Goal: Task Accomplishment & Management: Complete application form

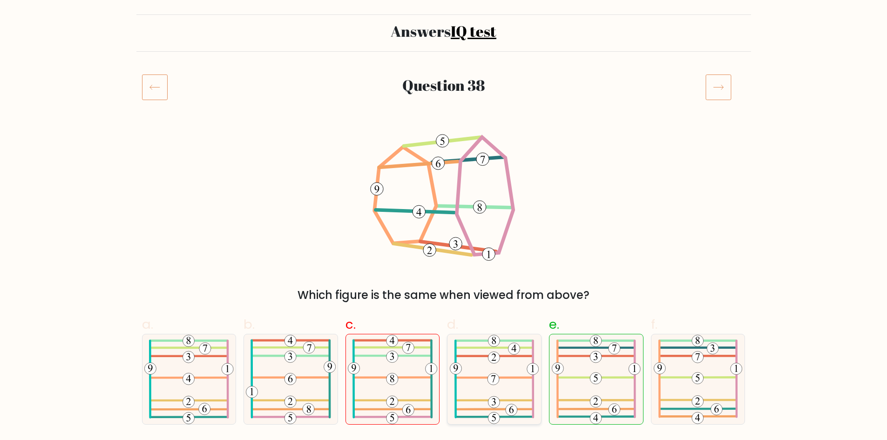
scroll to position [47, 0]
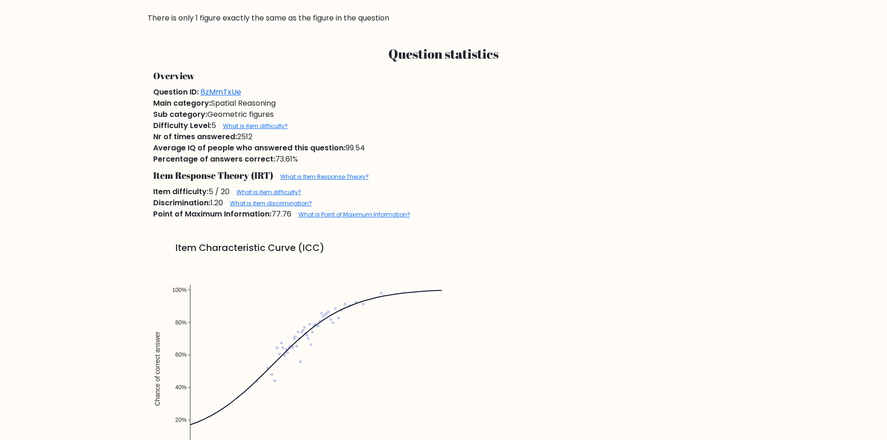
scroll to position [770, 0]
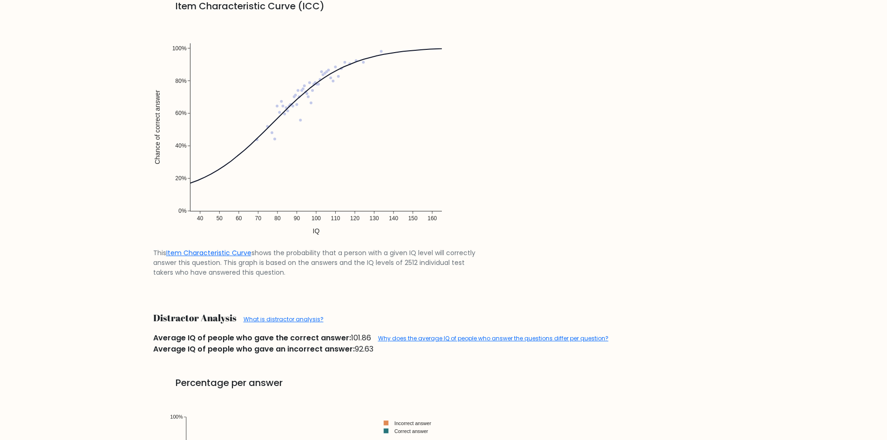
click at [785, 115] on form "Answers IQ test Question 38 Which figure is the same when viewed from above? a." at bounding box center [443, 306] width 887 height 2065
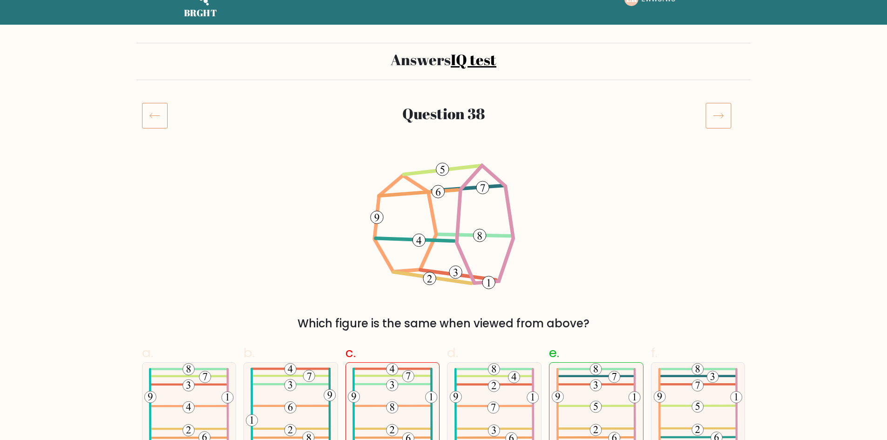
scroll to position [0, 0]
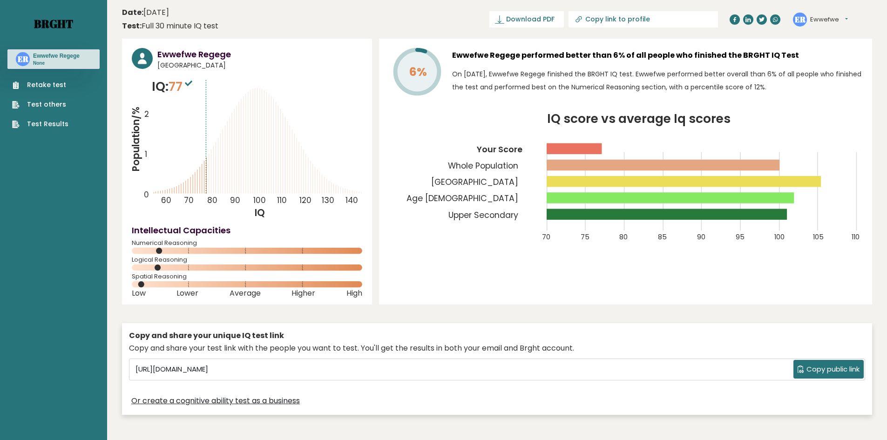
click at [58, 21] on link "Brght" at bounding box center [53, 23] width 39 height 15
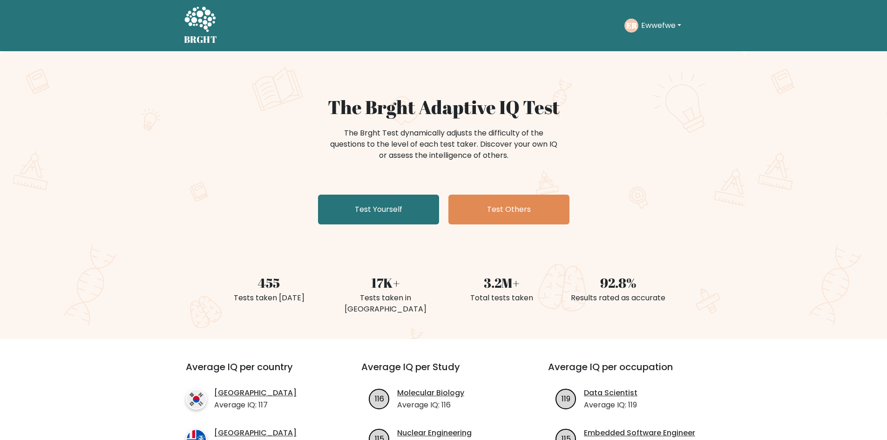
click at [403, 227] on div "The Brght Adaptive IQ Test The Brght Test dynamically adjusts the difficulty of…" at bounding box center [444, 162] width 466 height 132
click at [396, 212] on link "Test Yourself" at bounding box center [378, 210] width 121 height 30
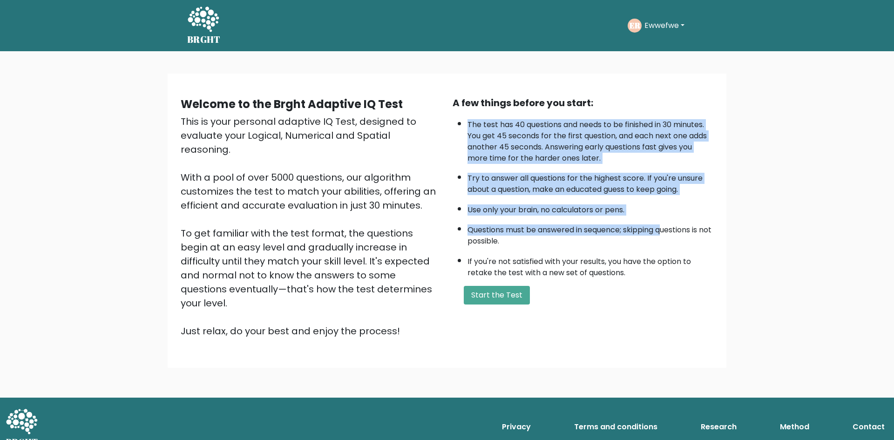
drag, startPoint x: 465, startPoint y: 120, endPoint x: 666, endPoint y: 234, distance: 231.2
click at [666, 234] on ul "The test has 40 questions and needs to be finished in 30 minutes. You get 45 se…" at bounding box center [583, 197] width 261 height 164
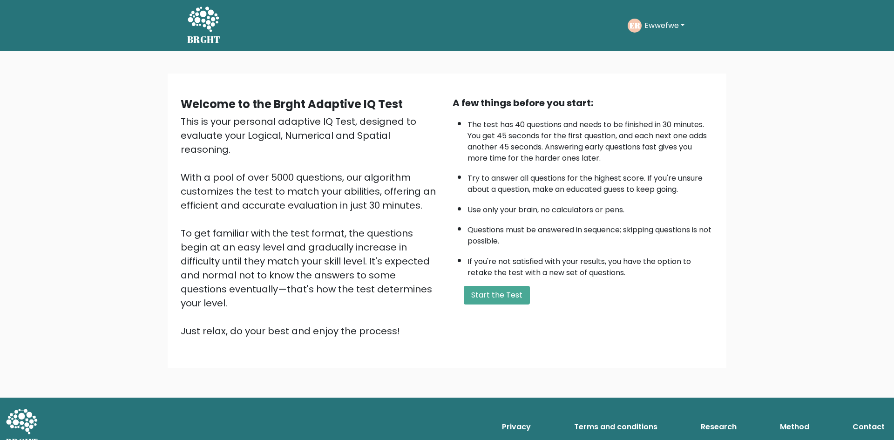
click at [678, 256] on li "If you're not satisfied with your results, you have the option to retake the te…" at bounding box center [591, 265] width 246 height 27
click at [490, 303] on button "Start the Test" at bounding box center [497, 295] width 66 height 19
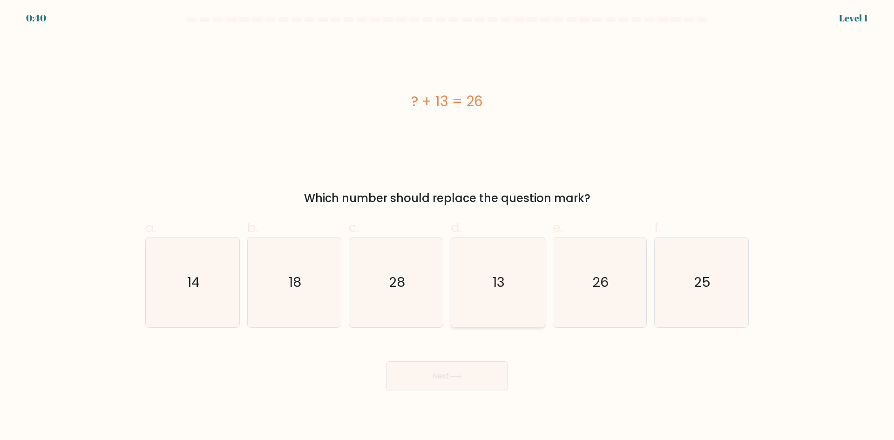
click at [505, 296] on icon "13" at bounding box center [498, 283] width 90 height 90
click at [448, 226] on input "d. 13" at bounding box center [447, 223] width 0 height 6
radio input "true"
click at [465, 382] on button "Next" at bounding box center [447, 377] width 121 height 30
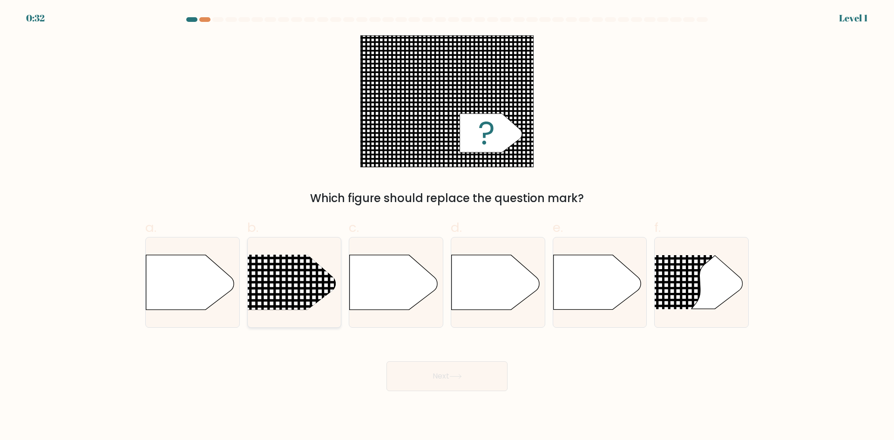
click at [310, 282] on line at bounding box center [230, 282] width 456 height 0
click at [447, 226] on input "b." at bounding box center [447, 223] width 0 height 6
radio input "true"
click at [452, 375] on icon at bounding box center [456, 376] width 13 height 5
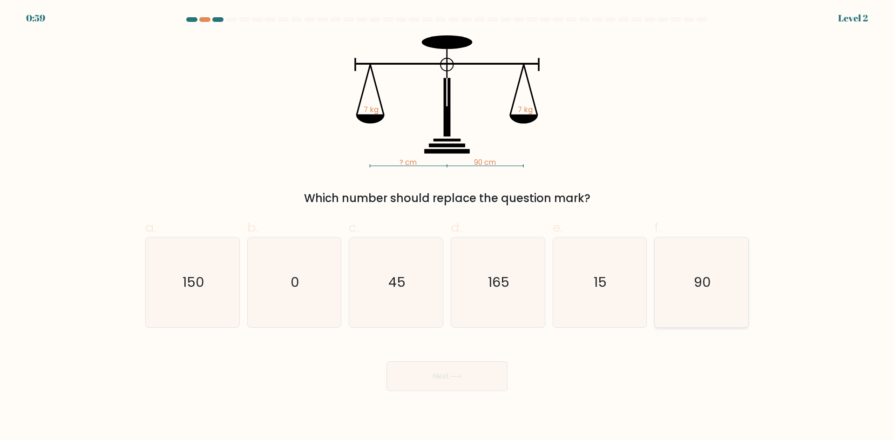
drag, startPoint x: 712, startPoint y: 293, endPoint x: 705, endPoint y: 293, distance: 7.0
click at [711, 291] on icon "90" at bounding box center [702, 283] width 90 height 90
click at [448, 226] on input "f. 90" at bounding box center [447, 223] width 0 height 6
radio input "true"
click at [454, 376] on icon at bounding box center [456, 376] width 13 height 5
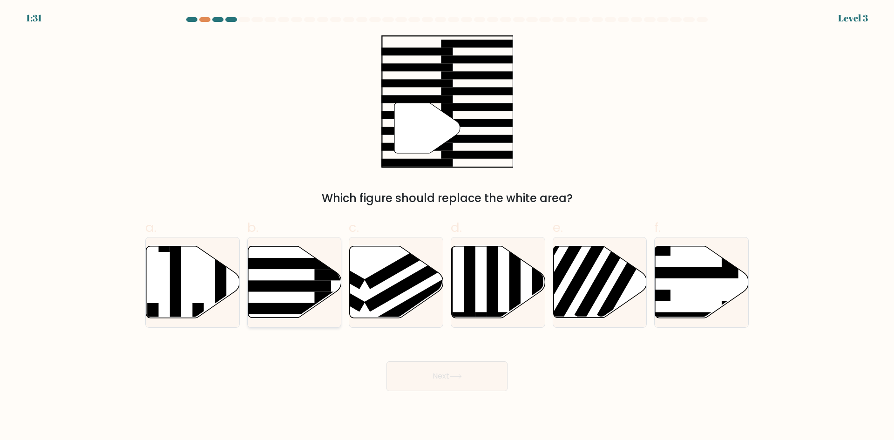
click at [307, 287] on rect at bounding box center [281, 285] width 102 height 11
click at [447, 226] on input "b." at bounding box center [447, 223] width 0 height 6
radio input "true"
click at [453, 385] on button "Next" at bounding box center [447, 377] width 121 height 30
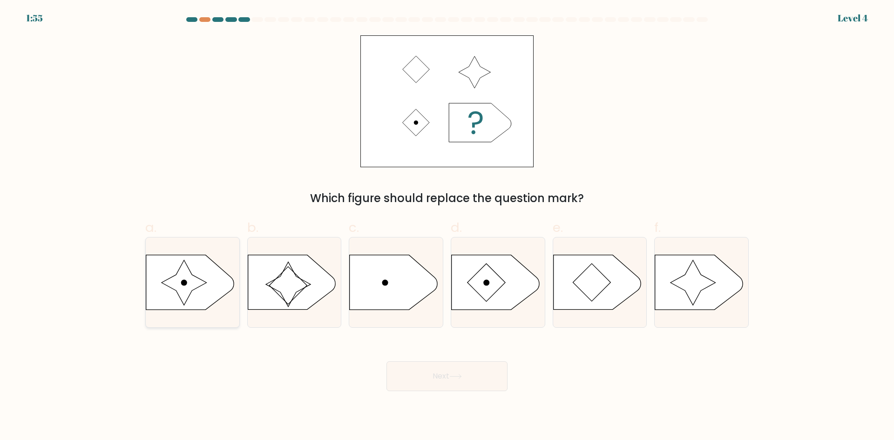
click at [207, 285] on icon at bounding box center [190, 282] width 88 height 55
click at [447, 226] on input "a." at bounding box center [447, 223] width 0 height 6
radio input "true"
click at [458, 374] on icon at bounding box center [456, 376] width 13 height 5
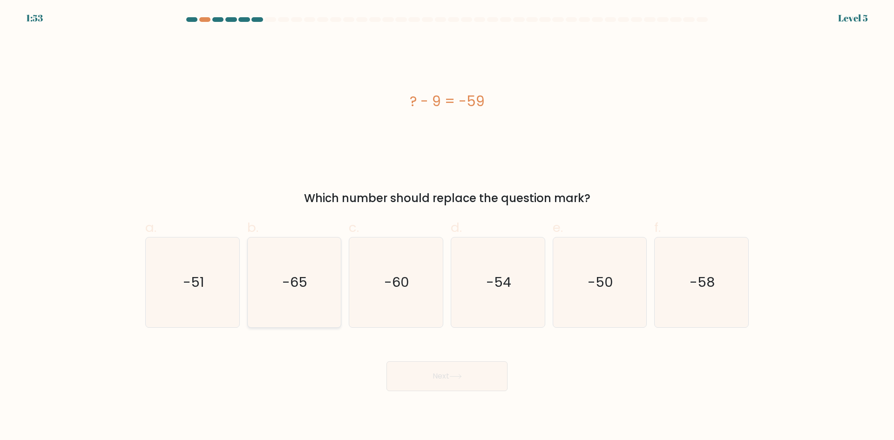
click at [312, 282] on icon "-65" at bounding box center [294, 283] width 90 height 90
click at [447, 226] on input "b. -65" at bounding box center [447, 223] width 0 height 6
radio input "true"
click at [457, 376] on icon at bounding box center [456, 376] width 13 height 5
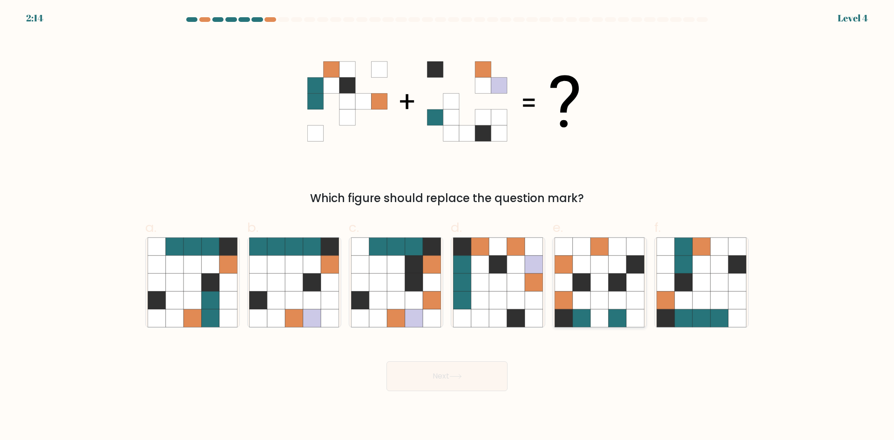
click at [591, 287] on icon at bounding box center [582, 282] width 18 height 18
click at [448, 226] on input "e." at bounding box center [447, 223] width 0 height 6
radio input "true"
click at [480, 272] on icon at bounding box center [480, 265] width 18 height 18
click at [448, 226] on input "d." at bounding box center [447, 223] width 0 height 6
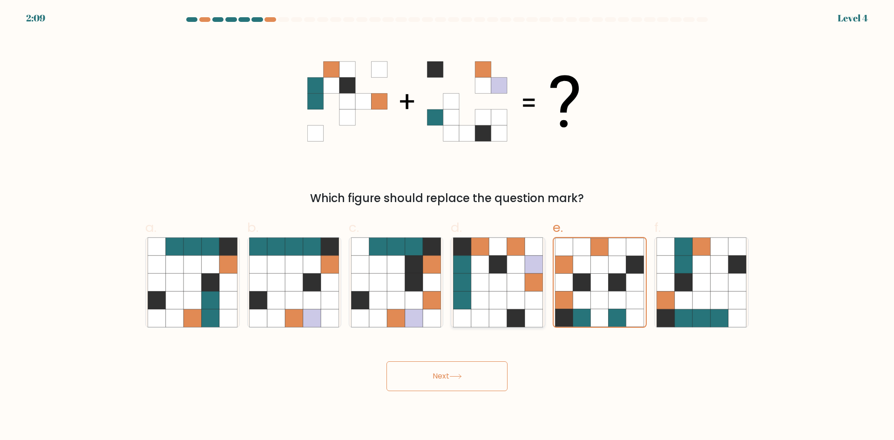
radio input "true"
click at [448, 375] on button "Next" at bounding box center [447, 377] width 121 height 30
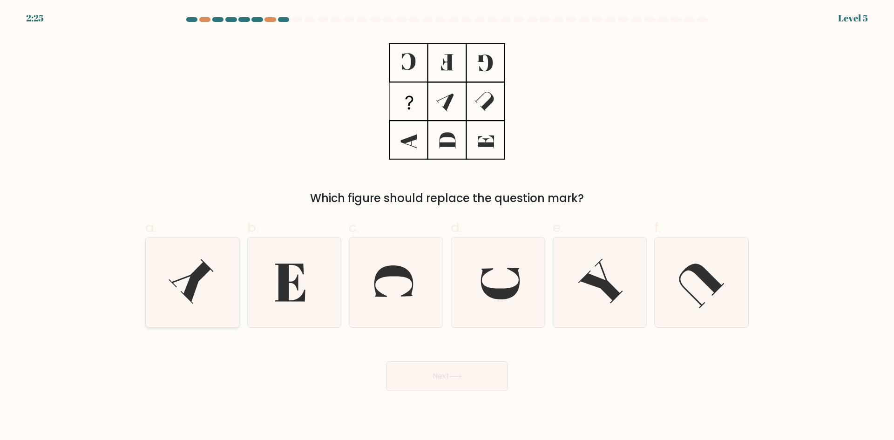
click at [193, 283] on icon at bounding box center [191, 281] width 45 height 45
click at [447, 226] on input "a." at bounding box center [447, 223] width 0 height 6
radio input "true"
click at [442, 376] on button "Next" at bounding box center [447, 377] width 121 height 30
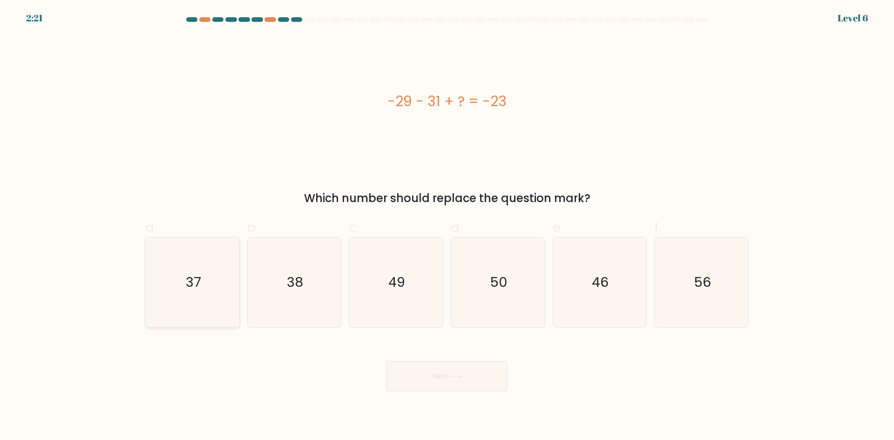
click at [183, 275] on icon "37" at bounding box center [193, 283] width 90 height 90
click at [447, 226] on input "a. 37" at bounding box center [447, 223] width 0 height 6
radio input "true"
click at [465, 381] on button "Next" at bounding box center [447, 377] width 121 height 30
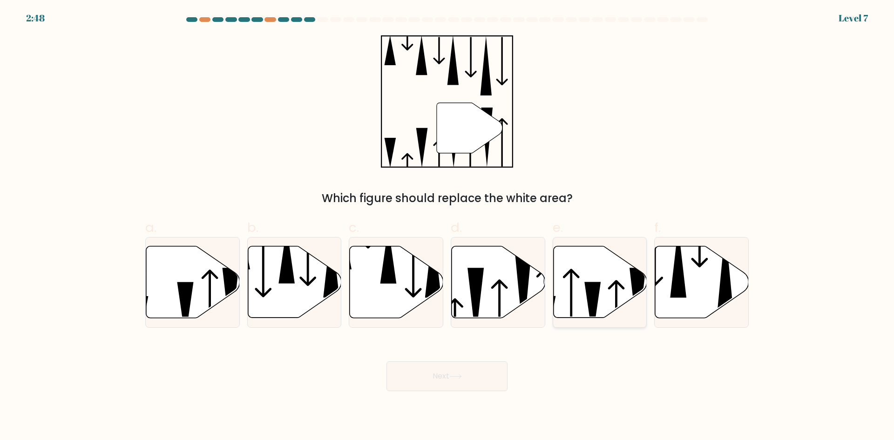
click at [623, 284] on icon at bounding box center [600, 282] width 94 height 72
click at [448, 226] on input "e." at bounding box center [447, 223] width 0 height 6
radio input "true"
click at [485, 364] on button "Next" at bounding box center [447, 377] width 121 height 30
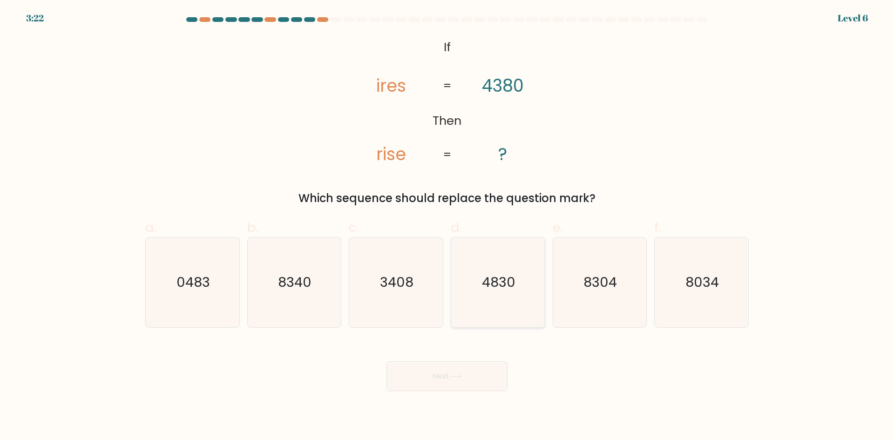
click at [506, 292] on text "4830" at bounding box center [499, 282] width 34 height 19
click at [448, 226] on input "d. 4830" at bounding box center [447, 223] width 0 height 6
radio input "true"
click at [474, 375] on button "Next" at bounding box center [447, 377] width 121 height 30
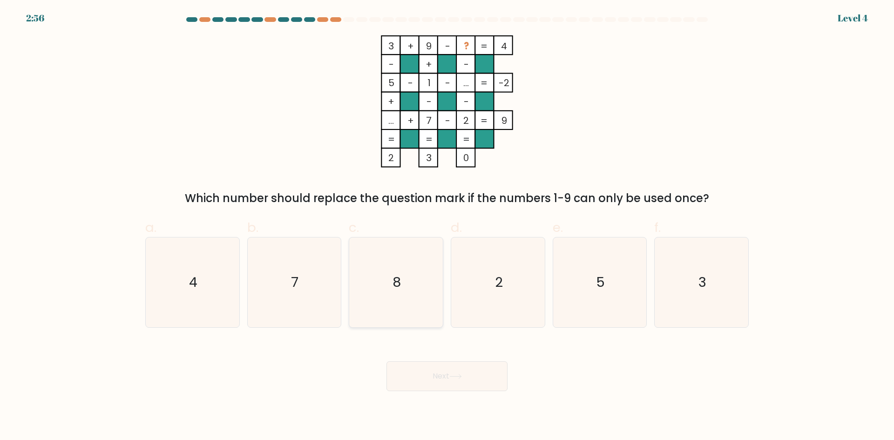
click at [394, 300] on icon "8" at bounding box center [396, 283] width 90 height 90
click at [447, 226] on input "c. 8" at bounding box center [447, 223] width 0 height 6
radio input "true"
click at [467, 376] on button "Next" at bounding box center [447, 377] width 121 height 30
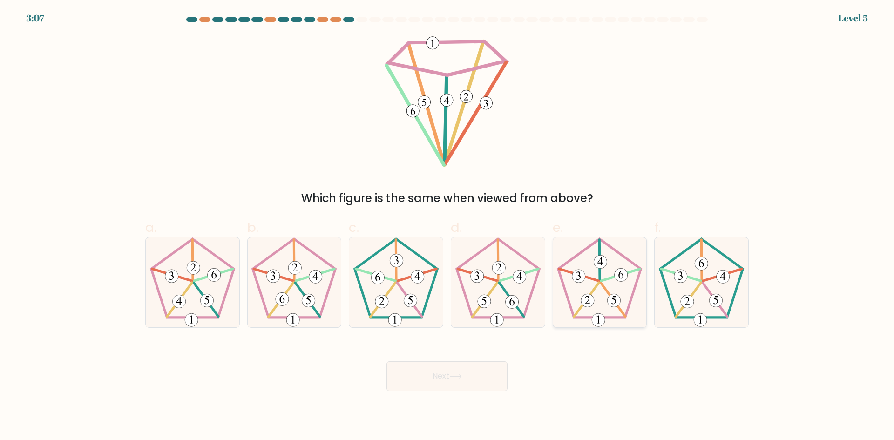
click at [604, 282] on icon at bounding box center [600, 283] width 90 height 90
click at [448, 226] on input "e." at bounding box center [447, 223] width 0 height 6
radio input "true"
click at [428, 382] on button "Next" at bounding box center [447, 377] width 121 height 30
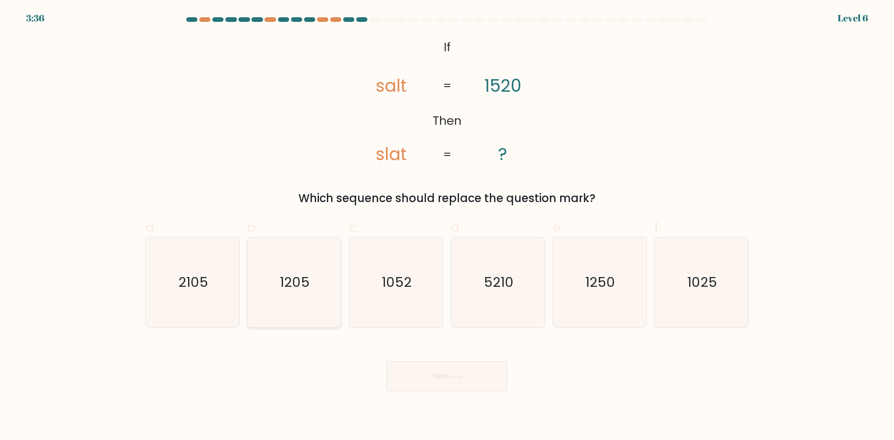
click at [299, 297] on icon "1205" at bounding box center [294, 283] width 90 height 90
click at [447, 226] on input "b. 1205" at bounding box center [447, 223] width 0 height 6
radio input "true"
click at [454, 387] on button "Next" at bounding box center [447, 377] width 121 height 30
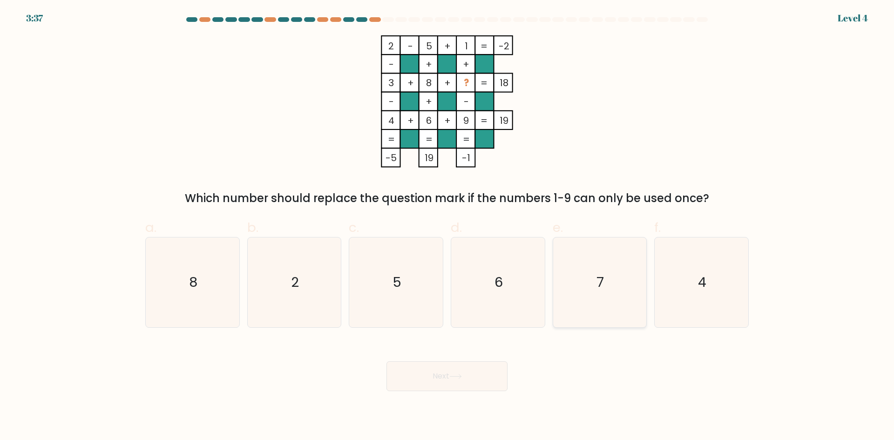
click at [620, 284] on icon "7" at bounding box center [600, 283] width 90 height 90
click at [448, 226] on input "e. 7" at bounding box center [447, 223] width 0 height 6
radio input "true"
click at [447, 379] on button "Next" at bounding box center [447, 377] width 121 height 30
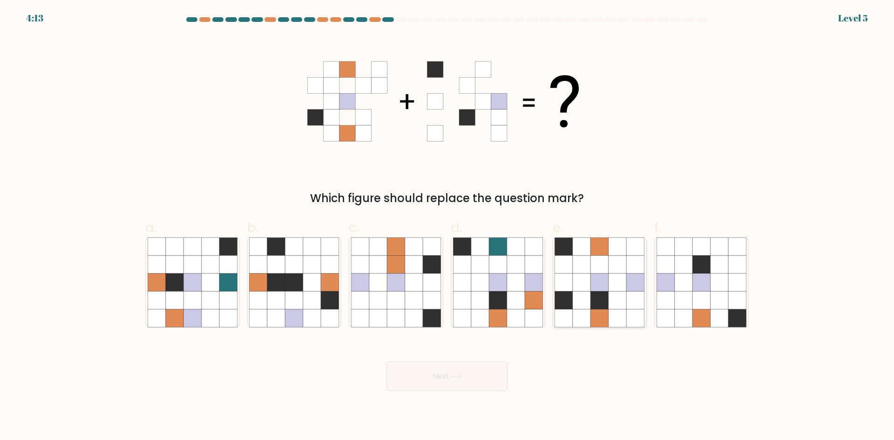
click at [594, 263] on icon at bounding box center [600, 265] width 18 height 18
click at [448, 226] on input "e." at bounding box center [447, 223] width 0 height 6
radio input "true"
click at [466, 377] on button "Next" at bounding box center [447, 377] width 121 height 30
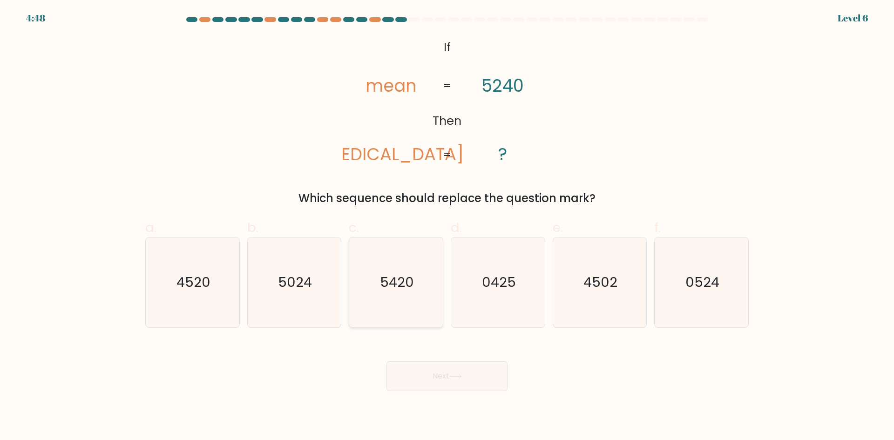
click at [405, 275] on text "5420" at bounding box center [397, 282] width 34 height 19
click at [447, 226] on input "c. 5420" at bounding box center [447, 223] width 0 height 6
radio input "true"
click at [486, 389] on button "Next" at bounding box center [447, 377] width 121 height 30
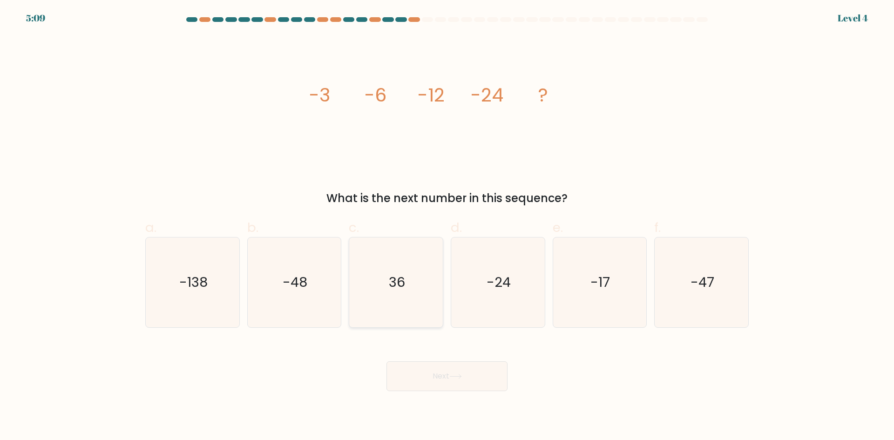
click at [395, 290] on text "36" at bounding box center [397, 282] width 16 height 19
click at [447, 226] on input "c. 36" at bounding box center [447, 223] width 0 height 6
radio input "true"
click at [467, 380] on button "Next" at bounding box center [447, 377] width 121 height 30
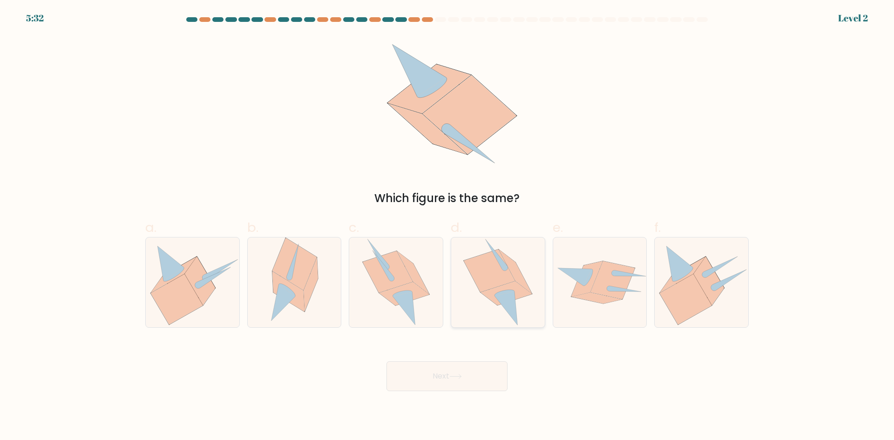
click at [511, 286] on icon at bounding box center [506, 293] width 51 height 24
click at [448, 226] on input "d." at bounding box center [447, 223] width 0 height 6
radio input "true"
click at [442, 375] on button "Next" at bounding box center [447, 377] width 121 height 30
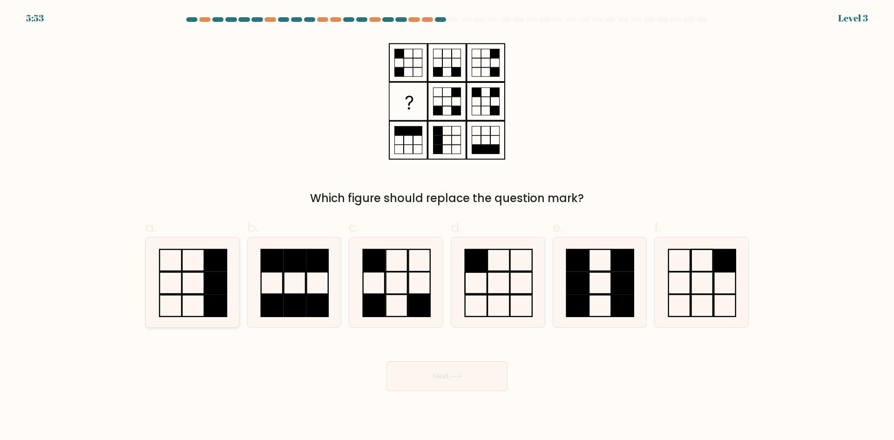
click at [200, 282] on icon at bounding box center [193, 283] width 90 height 90
click at [447, 226] on input "a." at bounding box center [447, 223] width 0 height 6
radio input "true"
click at [491, 288] on icon at bounding box center [498, 283] width 90 height 90
click at [448, 226] on input "d." at bounding box center [447, 223] width 0 height 6
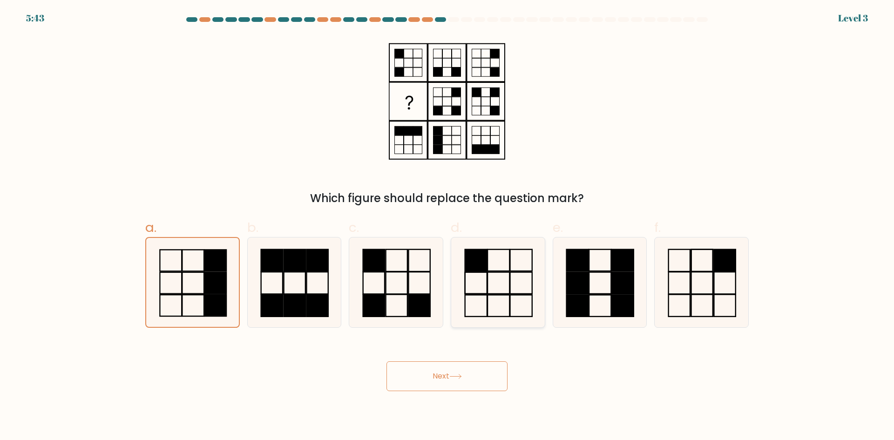
radio input "true"
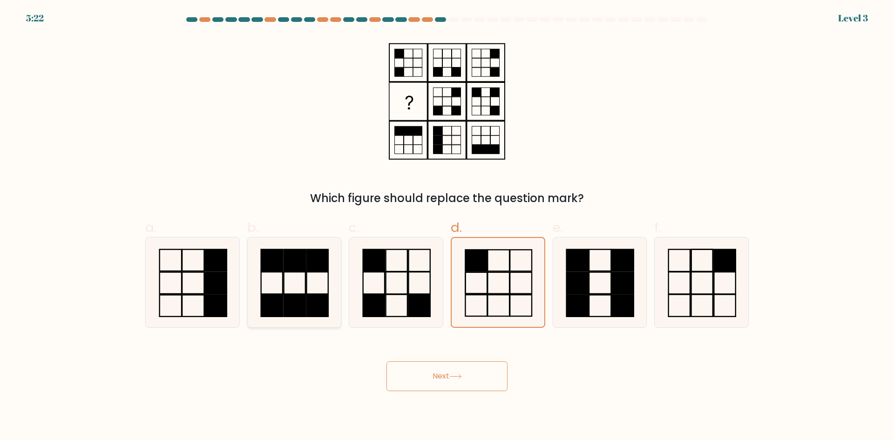
click at [290, 283] on icon at bounding box center [294, 283] width 90 height 90
click at [447, 226] on input "b." at bounding box center [447, 223] width 0 height 6
radio input "true"
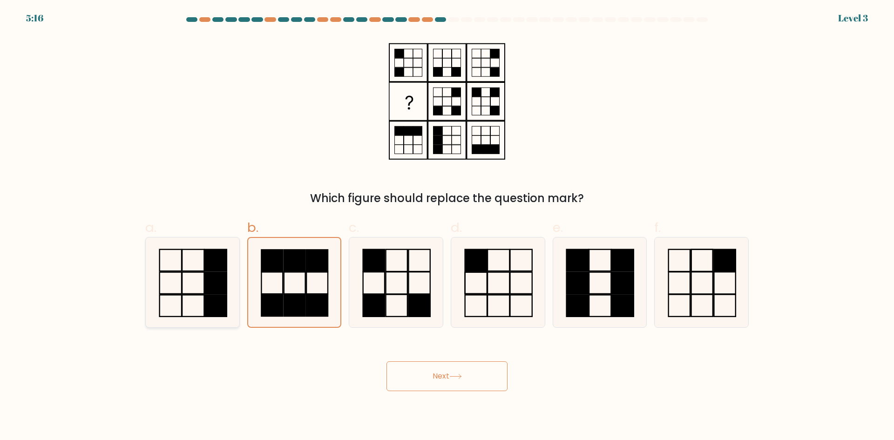
click at [171, 286] on icon at bounding box center [193, 283] width 90 height 90
click at [447, 226] on input "a." at bounding box center [447, 223] width 0 height 6
radio input "true"
drag, startPoint x: 472, startPoint y: 380, endPoint x: 468, endPoint y: 376, distance: 5.6
click at [470, 378] on button "Next" at bounding box center [447, 377] width 121 height 30
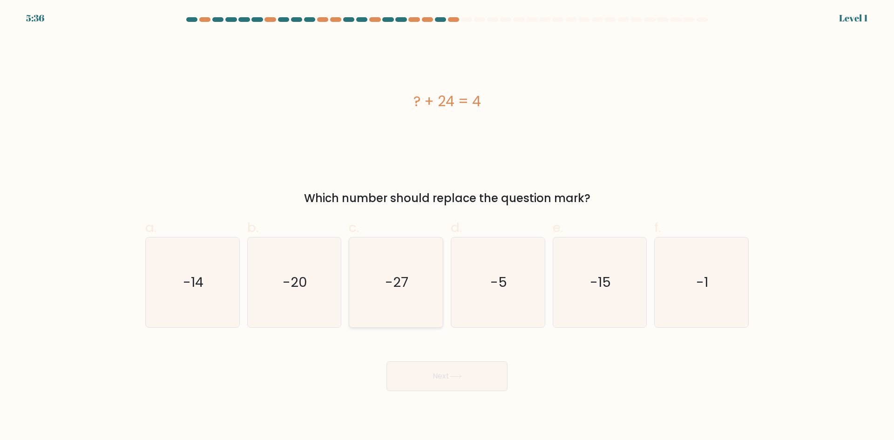
click at [401, 290] on text "-27" at bounding box center [397, 282] width 23 height 19
click at [447, 226] on input "c. -27" at bounding box center [447, 223] width 0 height 6
radio input "true"
click at [451, 382] on button "Next" at bounding box center [447, 377] width 121 height 30
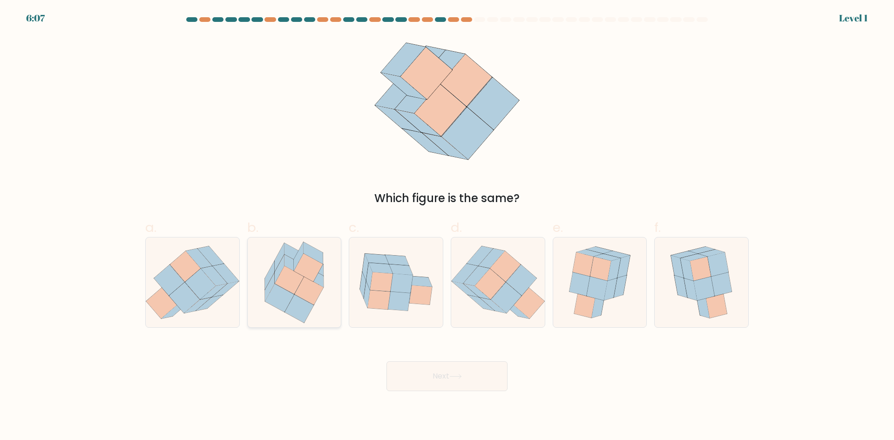
click at [299, 281] on icon at bounding box center [289, 280] width 29 height 28
click at [447, 226] on input "b." at bounding box center [447, 223] width 0 height 6
radio input "true"
click at [430, 381] on button "Next" at bounding box center [447, 377] width 121 height 30
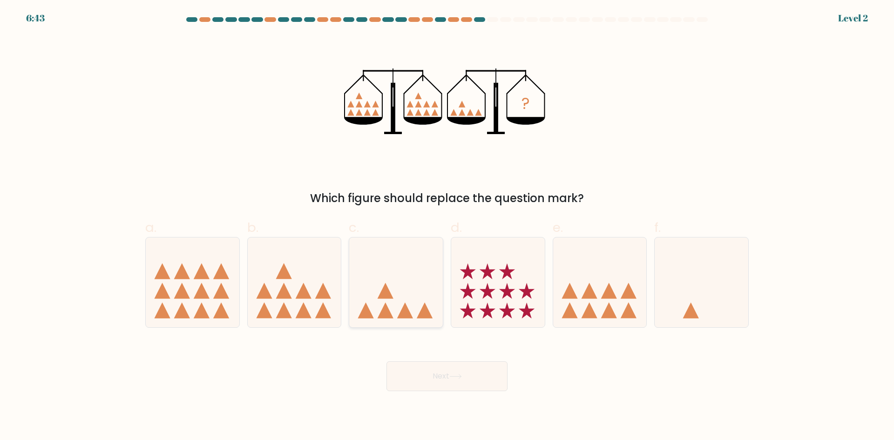
click at [388, 281] on icon at bounding box center [396, 282] width 94 height 77
click at [447, 226] on input "c." at bounding box center [447, 223] width 0 height 6
radio input "true"
click at [450, 387] on button "Next" at bounding box center [447, 377] width 121 height 30
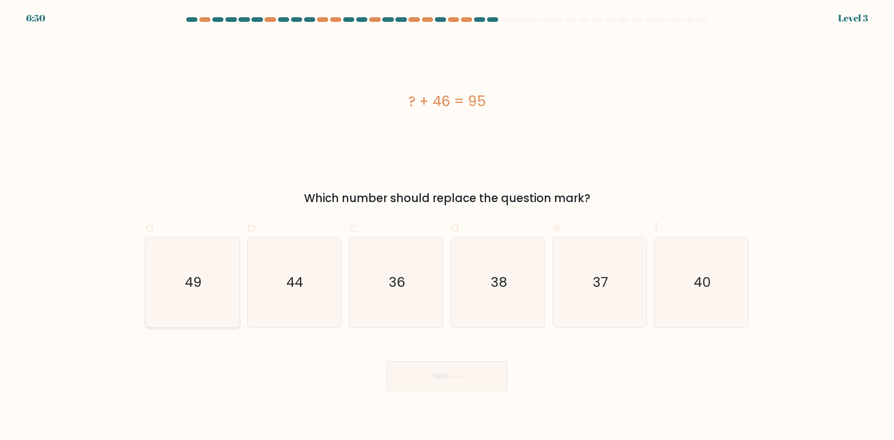
click at [175, 306] on icon "49" at bounding box center [193, 283] width 90 height 90
click at [447, 226] on input "a. 49" at bounding box center [447, 223] width 0 height 6
radio input "true"
click at [476, 379] on button "Next" at bounding box center [447, 377] width 121 height 30
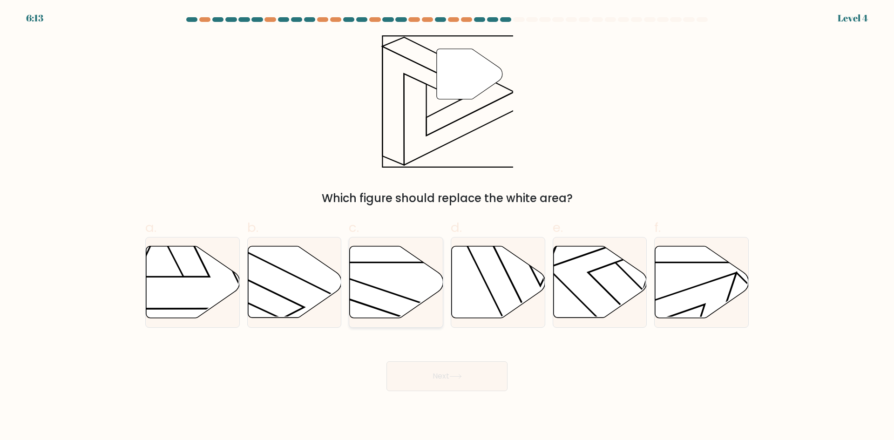
click at [405, 273] on icon at bounding box center [397, 282] width 94 height 72
click at [447, 226] on input "c." at bounding box center [447, 223] width 0 height 6
radio input "true"
click at [450, 381] on button "Next" at bounding box center [447, 377] width 121 height 30
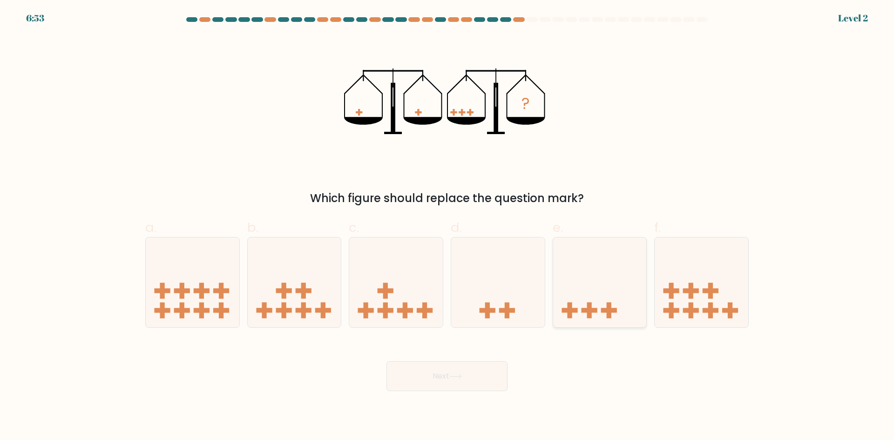
click at [585, 296] on icon at bounding box center [600, 282] width 94 height 77
click at [448, 226] on input "e." at bounding box center [447, 223] width 0 height 6
radio input "true"
click at [458, 388] on button "Next" at bounding box center [447, 377] width 121 height 30
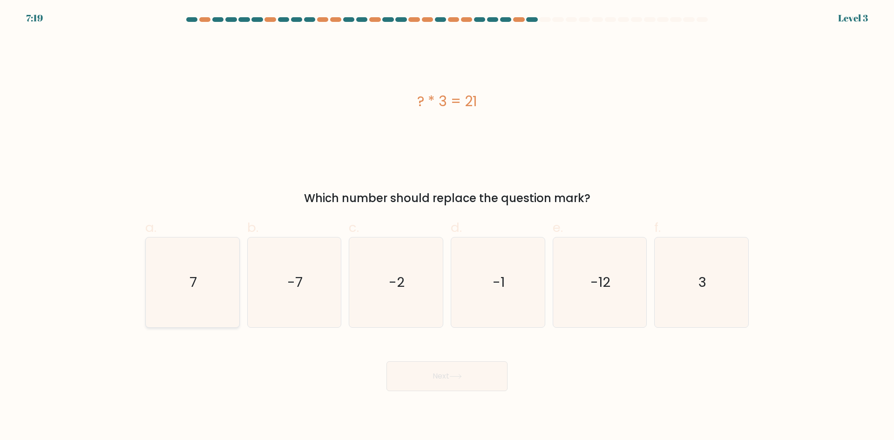
click at [198, 275] on icon "7" at bounding box center [193, 283] width 90 height 90
click at [447, 226] on input "a. 7" at bounding box center [447, 223] width 0 height 6
radio input "true"
click at [413, 382] on button "Next" at bounding box center [447, 377] width 121 height 30
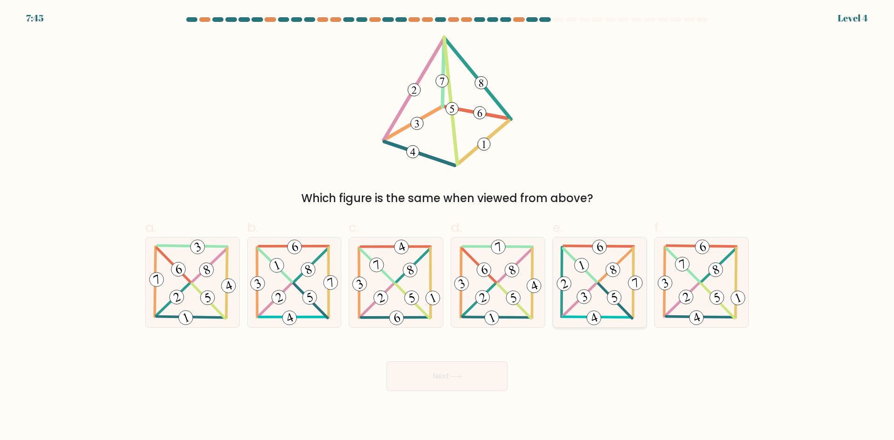
drag, startPoint x: 585, startPoint y: 279, endPoint x: 585, endPoint y: 274, distance: 4.7
click at [585, 274] on icon at bounding box center [600, 283] width 90 height 90
click at [448, 226] on input "e." at bounding box center [447, 223] width 0 height 6
radio input "true"
click at [471, 385] on button "Next" at bounding box center [447, 377] width 121 height 30
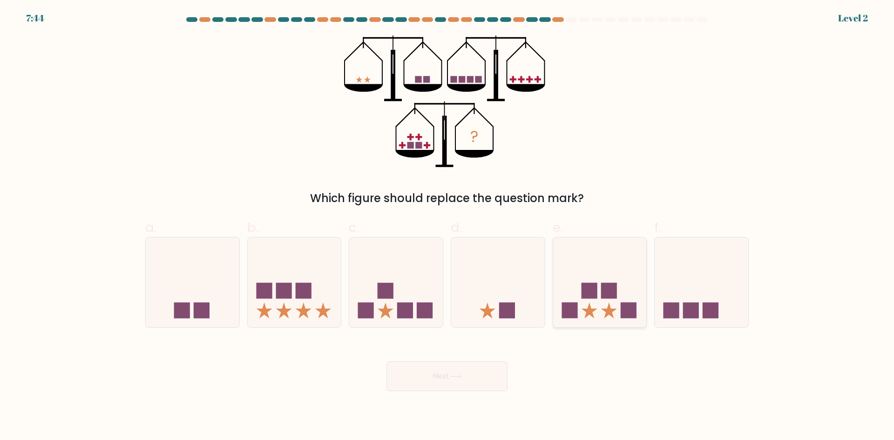
click at [635, 282] on icon at bounding box center [600, 282] width 94 height 77
click at [448, 226] on input "e." at bounding box center [447, 223] width 0 height 6
radio input "true"
click at [436, 379] on button "Next" at bounding box center [447, 377] width 121 height 30
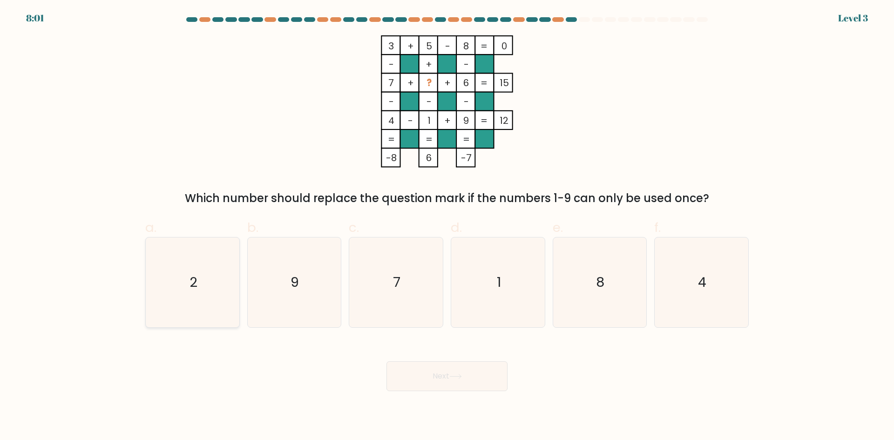
click at [195, 284] on text "2" at bounding box center [194, 282] width 8 height 19
click at [447, 226] on input "a. 2" at bounding box center [447, 223] width 0 height 6
radio input "true"
click at [454, 385] on button "Next" at bounding box center [447, 377] width 121 height 30
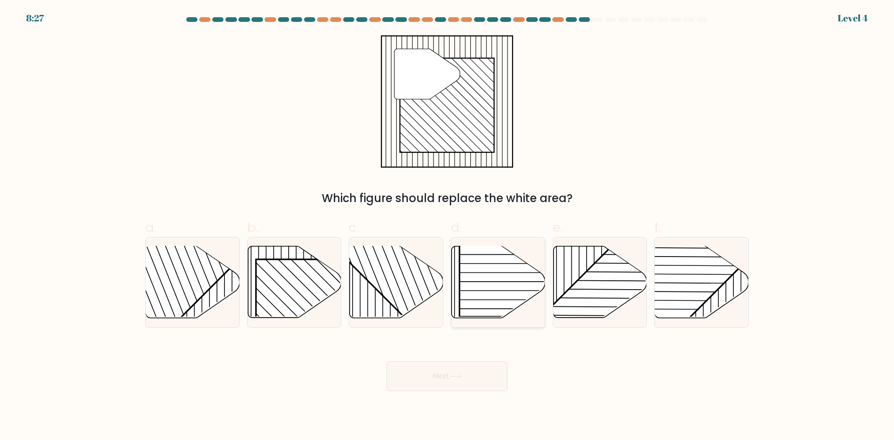
click at [498, 280] on rect at bounding box center [527, 250] width 134 height 134
click at [448, 226] on input "d." at bounding box center [447, 223] width 0 height 6
radio input "true"
click at [464, 385] on button "Next" at bounding box center [447, 377] width 121 height 30
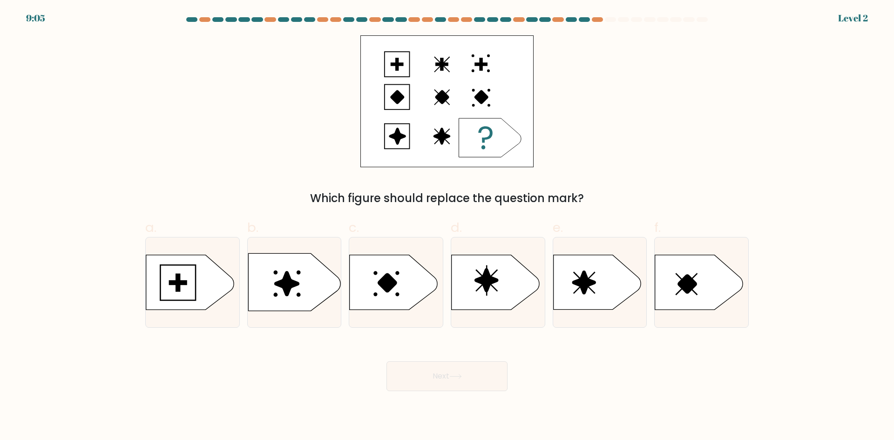
drag, startPoint x: 368, startPoint y: 335, endPoint x: 456, endPoint y: 336, distance: 87.1
click at [370, 336] on form "a." at bounding box center [447, 204] width 894 height 374
click at [292, 286] on icon at bounding box center [286, 284] width 25 height 25
click at [447, 226] on input "b." at bounding box center [447, 223] width 0 height 6
radio input "true"
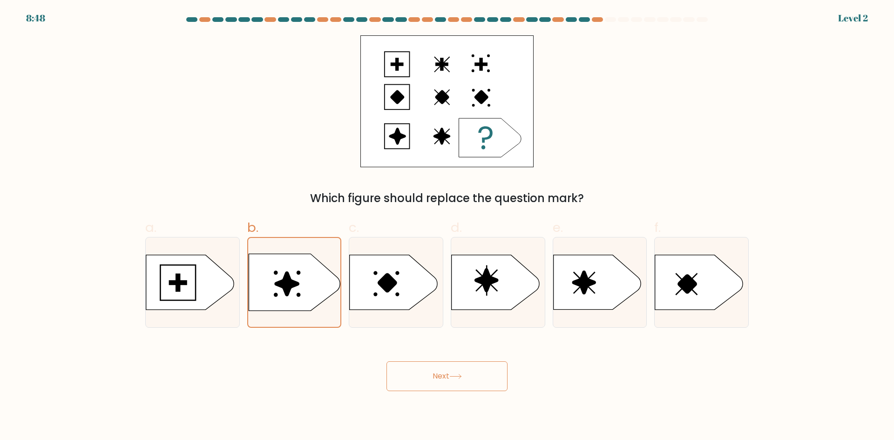
click at [429, 380] on button "Next" at bounding box center [447, 377] width 121 height 30
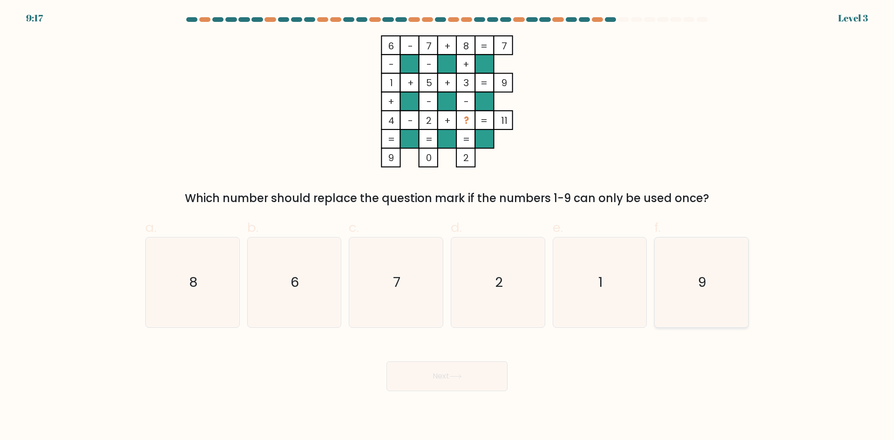
click at [681, 286] on icon "9" at bounding box center [702, 283] width 90 height 90
click at [448, 226] on input "f. 9" at bounding box center [447, 223] width 0 height 6
radio input "true"
click at [452, 382] on button "Next" at bounding box center [447, 377] width 121 height 30
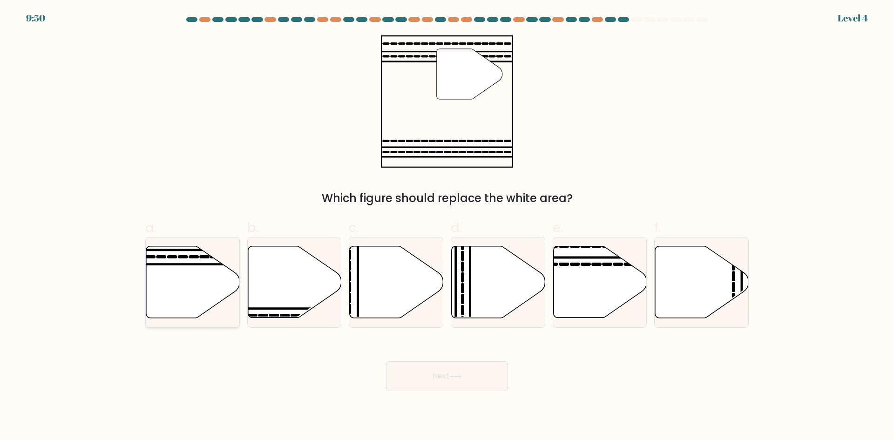
click at [190, 284] on icon at bounding box center [193, 282] width 94 height 72
click at [447, 226] on input "a." at bounding box center [447, 223] width 0 height 6
radio input "true"
click at [466, 374] on button "Next" at bounding box center [447, 377] width 121 height 30
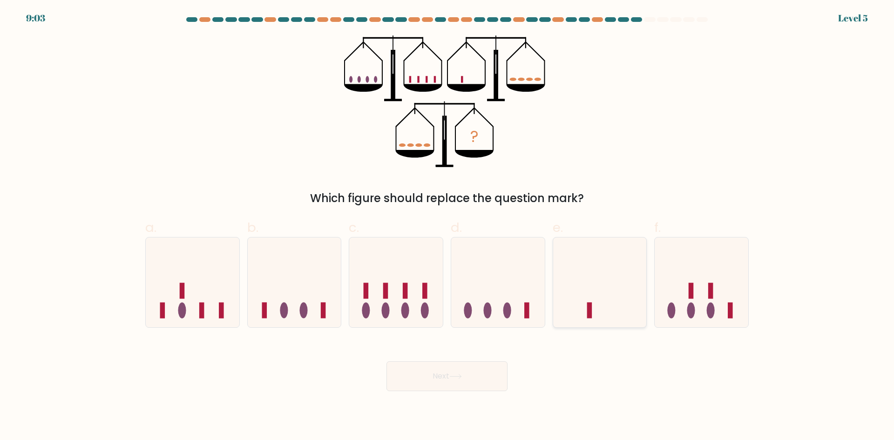
click at [603, 298] on icon at bounding box center [600, 282] width 94 height 77
click at [448, 226] on input "e." at bounding box center [447, 223] width 0 height 6
radio input "true"
click at [471, 381] on button "Next" at bounding box center [447, 377] width 121 height 30
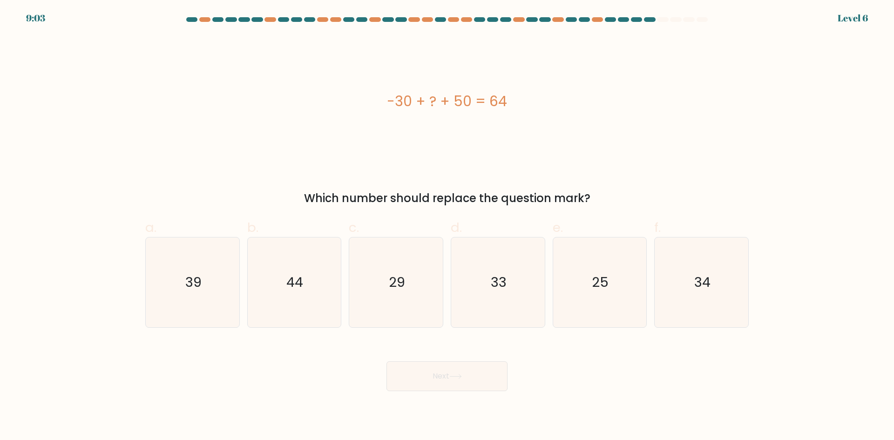
drag, startPoint x: 668, startPoint y: 279, endPoint x: 253, endPoint y: 369, distance: 424.4
click at [253, 369] on div "Next" at bounding box center [447, 365] width 615 height 52
click at [304, 289] on text "44" at bounding box center [295, 282] width 17 height 19
click at [447, 226] on input "b. 44" at bounding box center [447, 223] width 0 height 6
radio input "true"
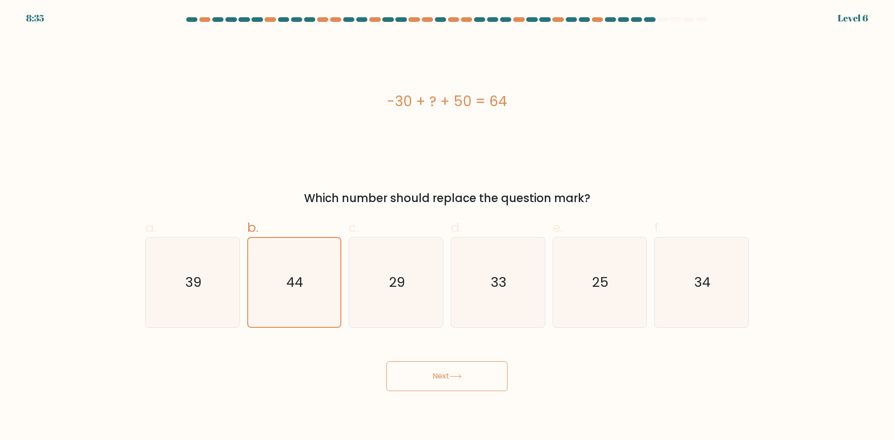
click at [450, 375] on button "Next" at bounding box center [447, 377] width 121 height 30
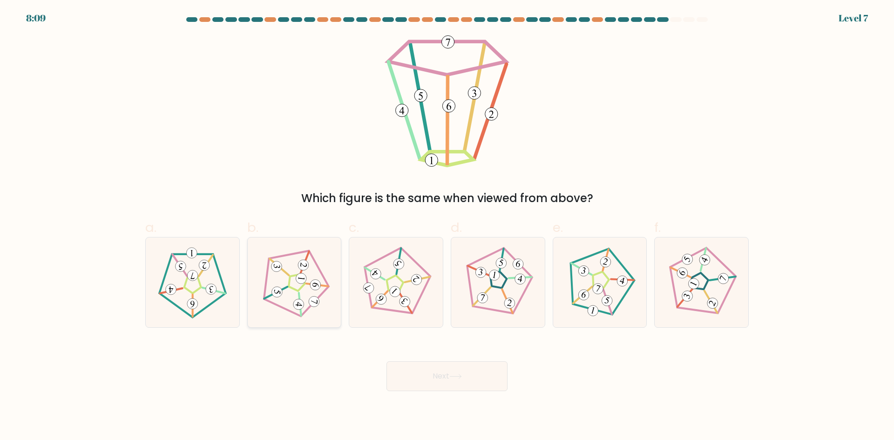
click at [313, 266] on icon at bounding box center [295, 282] width 72 height 72
click at [447, 226] on input "b." at bounding box center [447, 223] width 0 height 6
radio input "true"
click at [432, 376] on button "Next" at bounding box center [447, 377] width 121 height 30
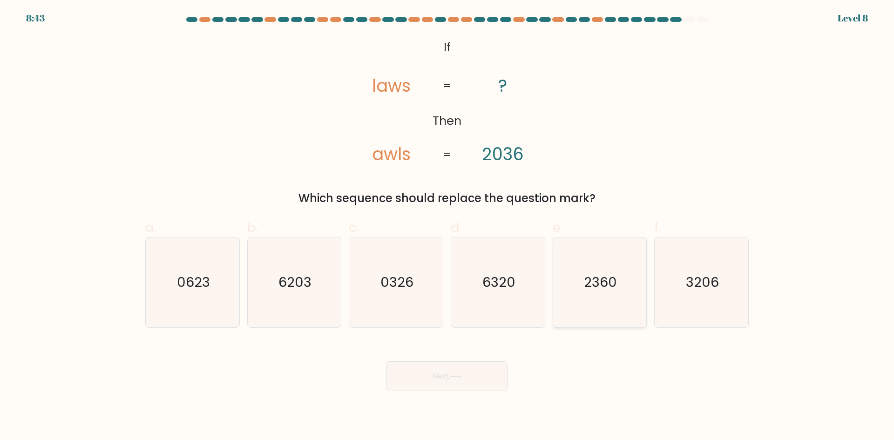
click at [583, 274] on icon "2360" at bounding box center [600, 283] width 90 height 90
click at [448, 226] on input "e. 2360" at bounding box center [447, 223] width 0 height 6
radio input "true"
click at [470, 378] on button "Next" at bounding box center [447, 377] width 121 height 30
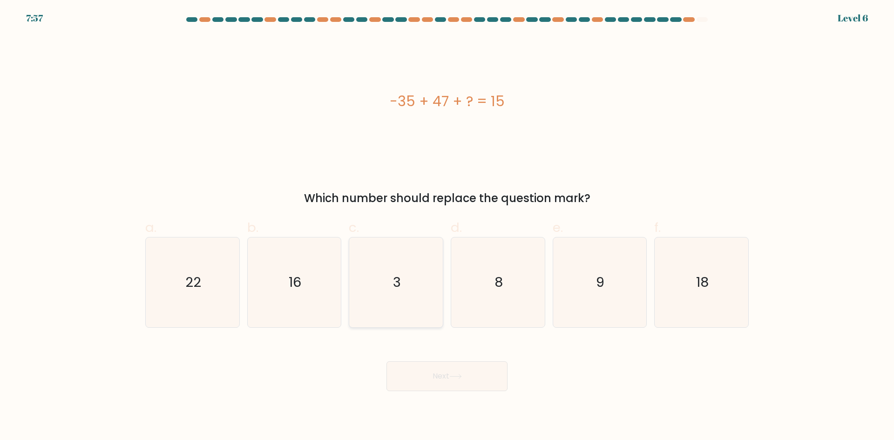
drag, startPoint x: 408, startPoint y: 286, endPoint x: 407, endPoint y: 299, distance: 12.7
click at [408, 286] on icon "3" at bounding box center [396, 283] width 90 height 90
click at [447, 226] on input "c. 3" at bounding box center [447, 223] width 0 height 6
radio input "true"
click at [438, 378] on button "Next" at bounding box center [447, 377] width 121 height 30
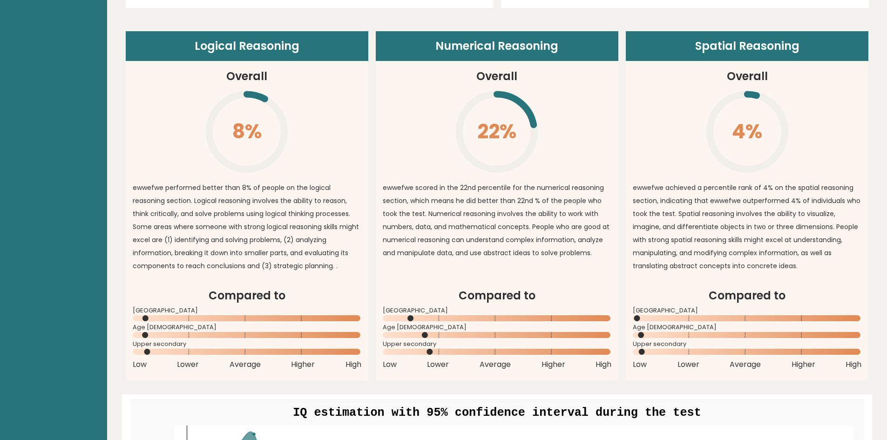
scroll to position [699, 0]
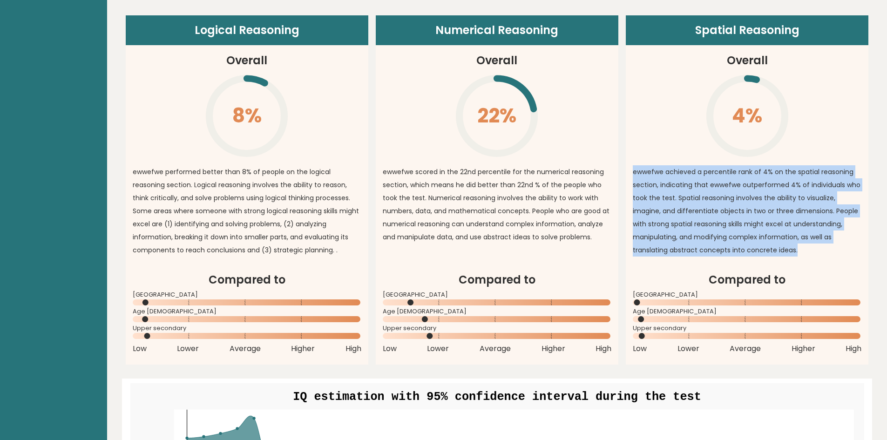
drag, startPoint x: 630, startPoint y: 149, endPoint x: 820, endPoint y: 250, distance: 215.1
click at [820, 250] on article "Spatial Reasoning Overall 4% \ ewwefwe achieved a percentile rank of 4% on the …" at bounding box center [747, 143] width 243 height 256
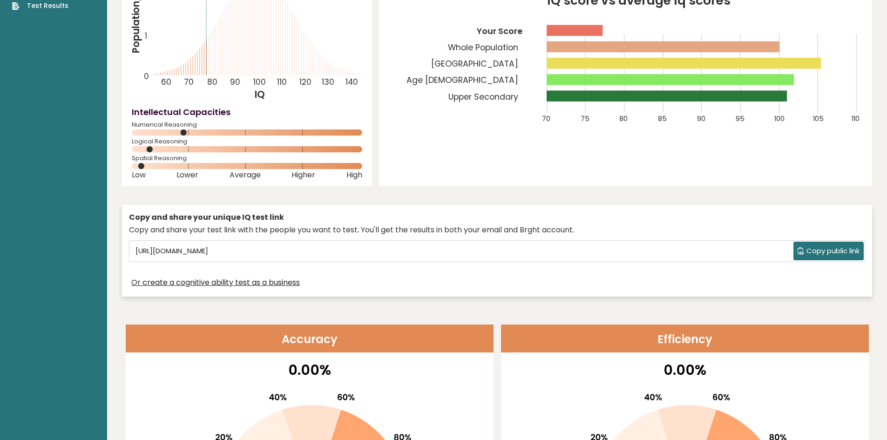
scroll to position [0, 0]
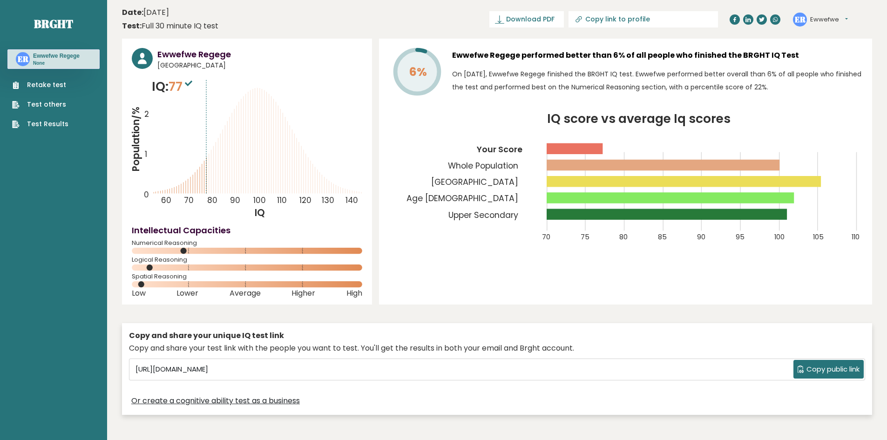
click at [40, 105] on link "Test others" at bounding box center [40, 105] width 56 height 10
drag, startPoint x: 371, startPoint y: 34, endPoint x: 404, endPoint y: 236, distance: 205.3
click at [404, 236] on icon "IQ score vs average Iq scores 70 75 80 85 90 95 100 105 110 Your Score Whole Po…" at bounding box center [626, 183] width 474 height 140
